Goal: Task Accomplishment & Management: Use online tool/utility

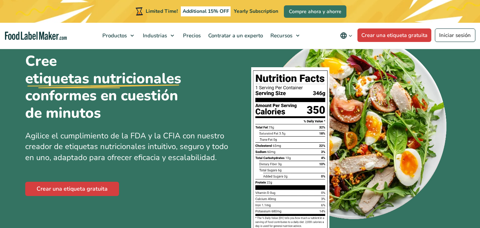
scroll to position [37, 0]
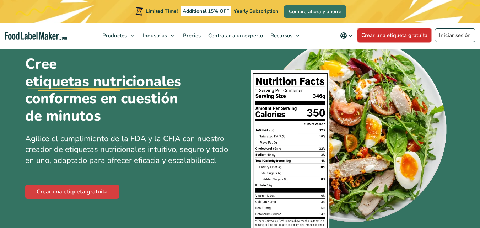
click at [408, 38] on link "Crear una etiqueta gratuita" at bounding box center [395, 35] width 74 height 14
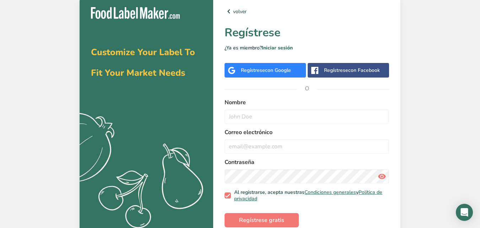
click at [263, 76] on div "Regístrese con Google" at bounding box center [265, 70] width 81 height 15
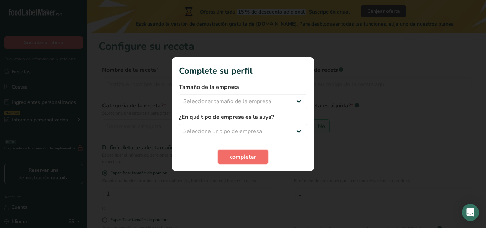
click at [241, 161] on button "completar" at bounding box center [243, 157] width 50 height 14
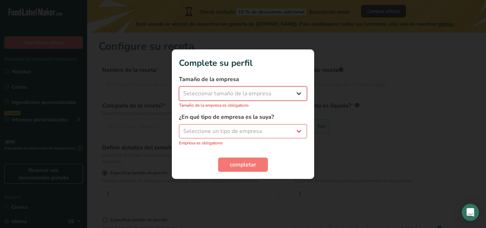
click at [292, 89] on select "Seleccionar tamaño de la empresa Menos de 10 empleados De 10 a 50 empleados De …" at bounding box center [243, 93] width 128 height 14
select select "1"
click at [179, 90] on select "Seleccionar tamaño de la empresa Menos de 10 empleados De 10 a 50 empleados De …" at bounding box center [243, 93] width 128 height 14
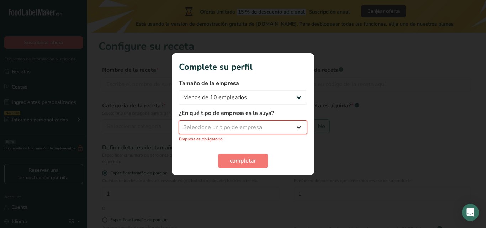
click at [298, 126] on select "Seleccione un tipo de empresa Fabricante de alimentos envasados Restaurante y c…" at bounding box center [243, 127] width 128 height 14
click at [179, 124] on select "Seleccione un tipo de empresa Fabricante de alimentos envasados Restaurante y c…" at bounding box center [243, 127] width 128 height 14
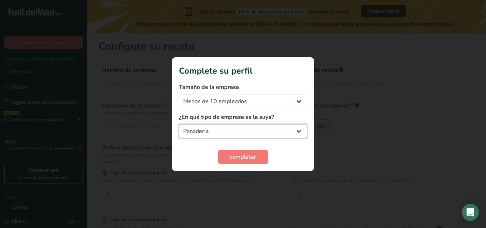
click at [298, 129] on select "Fabricante de alimentos envasados Restaurante y cafetería [GEOGRAPHIC_DATA] Emp…" at bounding box center [243, 131] width 128 height 14
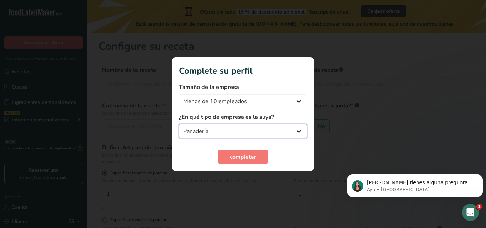
select select "8"
click at [179, 124] on select "Fabricante de alimentos envasados Restaurante y cafetería [GEOGRAPHIC_DATA] Emp…" at bounding box center [243, 131] width 128 height 14
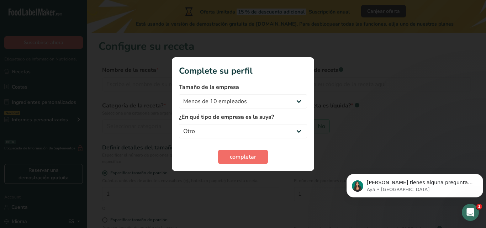
click at [247, 162] on button "completar" at bounding box center [243, 157] width 50 height 14
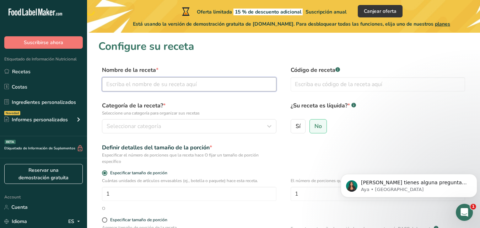
click at [194, 85] on input "text" at bounding box center [189, 84] width 175 height 14
type input "roles [PERSON_NAME] rellenos de manzana"
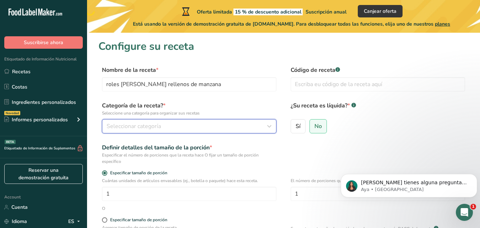
click at [267, 124] on icon "button" at bounding box center [269, 126] width 9 height 13
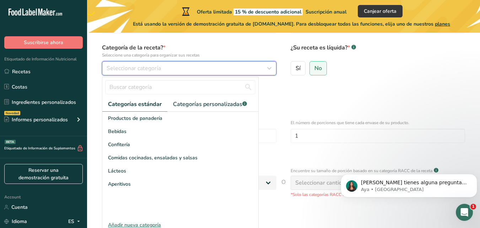
scroll to position [59, 0]
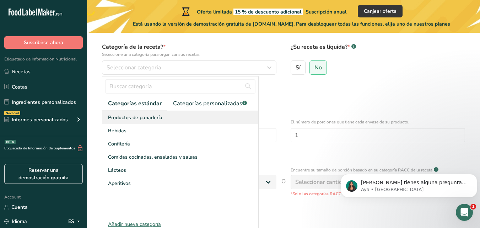
click at [118, 119] on span "Productos de panadería" at bounding box center [135, 117] width 54 height 7
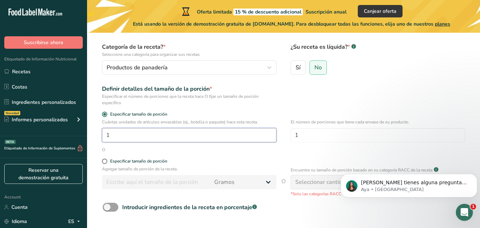
click at [117, 135] on input "1" at bounding box center [189, 135] width 175 height 14
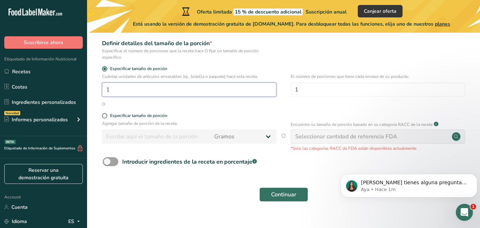
scroll to position [106, 0]
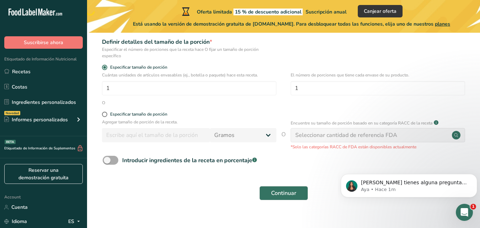
click at [110, 163] on span at bounding box center [111, 160] width 16 height 9
click at [107, 162] on input "Introducir ingredientes de la receta en porcentaje .a-a{fill:#347362;}.b-a{fill…" at bounding box center [105, 160] width 5 height 5
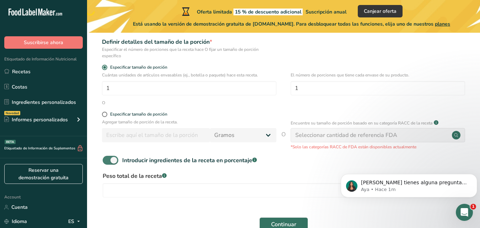
click at [111, 161] on span at bounding box center [111, 160] width 16 height 9
click at [107, 161] on input "Introducir ingredientes de la receta en porcentaje .a-a{fill:#347362;}.b-a{fill…" at bounding box center [105, 160] width 5 height 5
checkbox input "false"
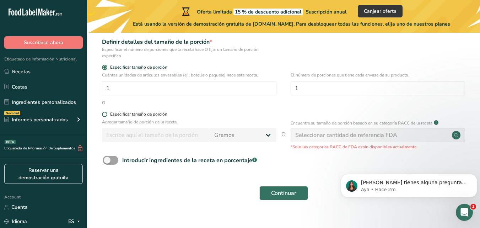
click at [105, 114] on span at bounding box center [104, 114] width 5 height 5
click at [105, 114] on input "Especificar tamaño de porción" at bounding box center [104, 114] width 5 height 5
radio input "true"
radio input "false"
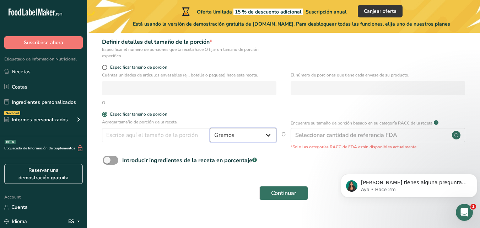
click at [273, 132] on select "Gramos kg mg mcg libras onza [GEOGRAPHIC_DATA] mL onza líquida [GEOGRAPHIC_DATA…" at bounding box center [243, 135] width 66 height 14
click at [141, 137] on input "number" at bounding box center [156, 135] width 108 height 14
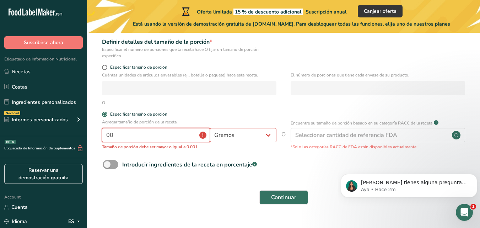
type input "0"
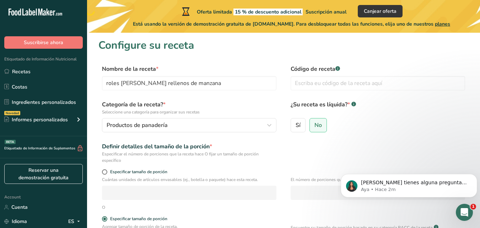
scroll to position [0, 0]
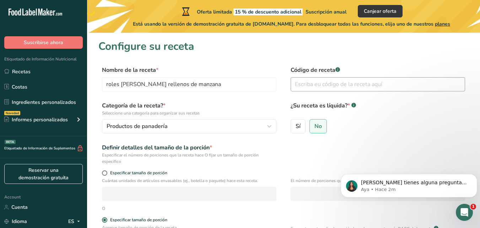
type input "100"
click at [435, 83] on input "text" at bounding box center [378, 84] width 175 height 14
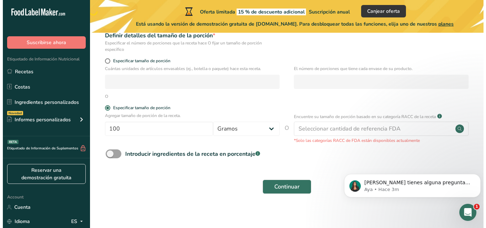
scroll to position [116, 0]
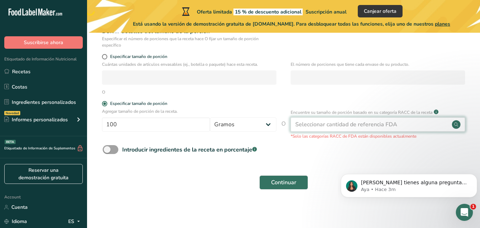
type input "200718"
click at [410, 124] on div "Seleccionar cantidad de referencia FDA" at bounding box center [378, 124] width 175 height 14
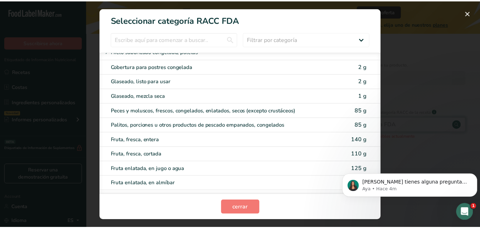
scroll to position [613, 0]
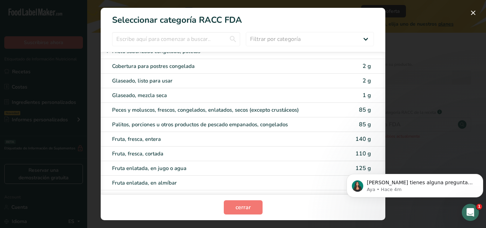
click at [415, 146] on div "RACC Category Selection Modal" at bounding box center [243, 114] width 486 height 228
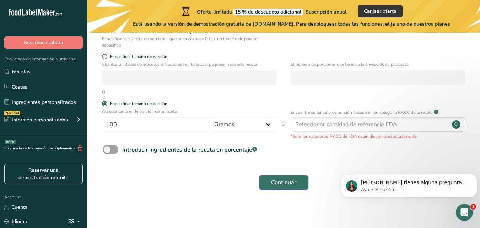
click at [280, 186] on span "Continuar" at bounding box center [283, 182] width 25 height 9
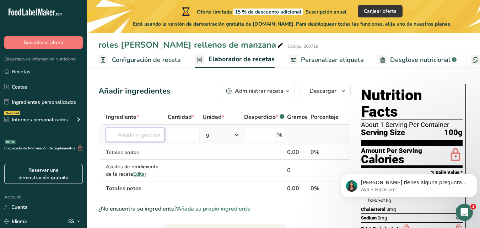
click at [125, 138] on input "text" at bounding box center [135, 135] width 59 height 14
type input "a"
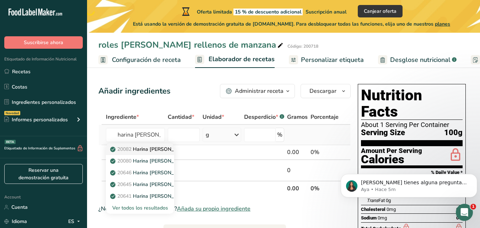
click at [131, 148] on span "20082" at bounding box center [124, 149] width 14 height 7
type input "Wheat flour, white, all-purpose, self-rising, enriched"
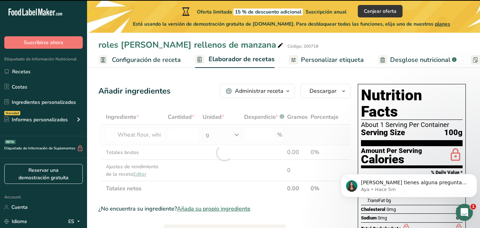
type input "0"
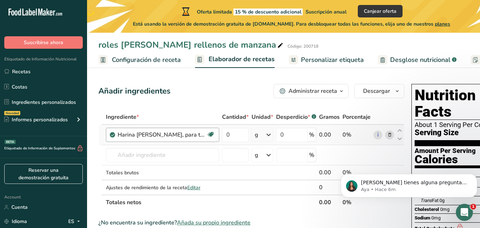
click at [212, 137] on icon at bounding box center [210, 134] width 7 height 11
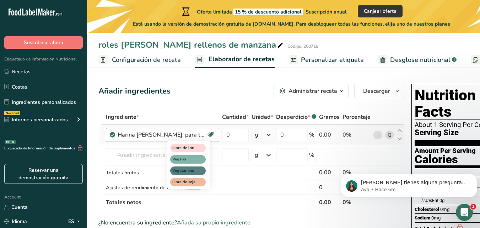
click at [212, 134] on icon at bounding box center [210, 134] width 7 height 11
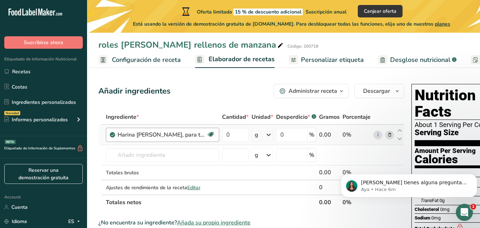
click at [175, 137] on div "Harina [PERSON_NAME], para todo uso, con levadura, enriquecida" at bounding box center [162, 134] width 89 height 9
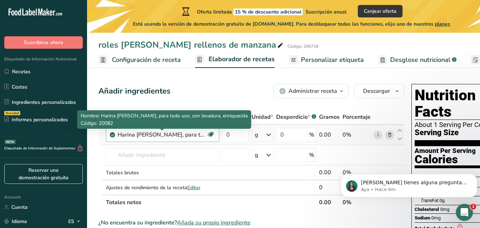
click at [176, 135] on div "Harina [PERSON_NAME], para todo uso, con levadura, enriquecida" at bounding box center [162, 134] width 89 height 9
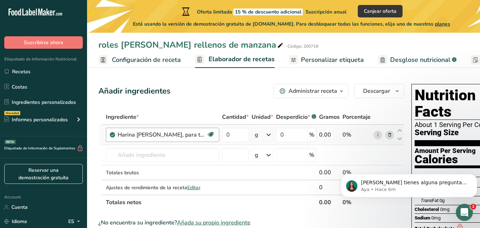
click at [178, 136] on div "Harina [PERSON_NAME], para todo uso, con levadura, enriquecida" at bounding box center [162, 134] width 89 height 9
